Goal: Find specific page/section: Find specific page/section

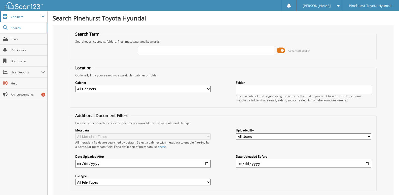
click at [14, 15] on span "Cabinets" at bounding box center [26, 17] width 30 height 4
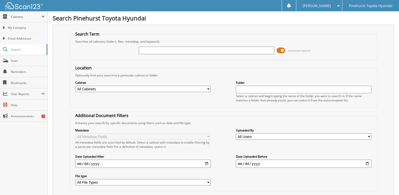
click at [151, 84] on label "Cabinet" at bounding box center [142, 82] width 135 height 4
click at [152, 88] on select "All Cabinets CAR DEALS DEAD DEALS DMV PARTS SERVICE RO Needs Filing" at bounding box center [142, 89] width 135 height 6
select select "27971"
click at [75, 86] on select "All Cabinets CAR DEALS DEAD DEALS DMV PARTS SERVICE RO Needs Filing" at bounding box center [142, 89] width 135 height 6
click at [160, 50] on input "text" at bounding box center [206, 51] width 135 height 8
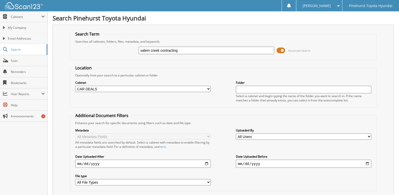
type input "salem creek contracting"
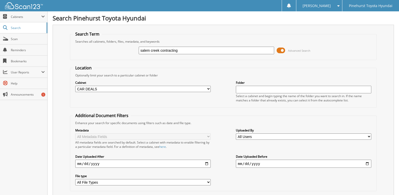
click at [180, 49] on input "salem creek contracting" at bounding box center [206, 51] width 135 height 8
type input "t22824a"
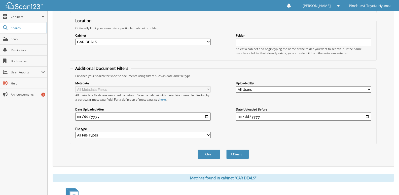
scroll to position [118, 0]
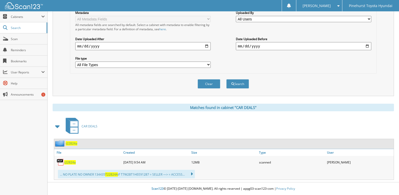
click at [64, 162] on img at bounding box center [61, 162] width 8 height 8
click at [61, 162] on img at bounding box center [61, 162] width 8 height 8
click at [69, 162] on span "t22824a" at bounding box center [70, 162] width 12 height 4
click at [13, 37] on span "Scan" at bounding box center [28, 39] width 34 height 4
